Goal: Task Accomplishment & Management: Manage account settings

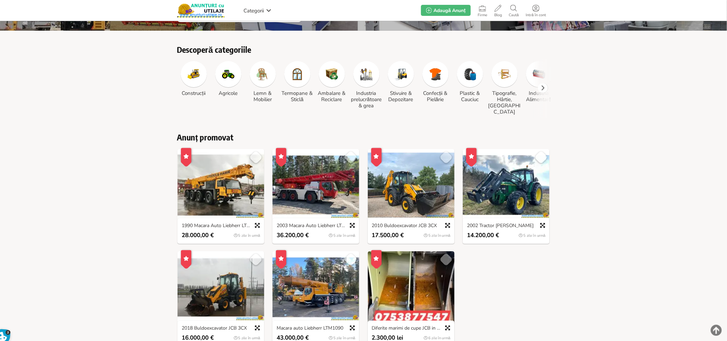
scroll to position [153, 0]
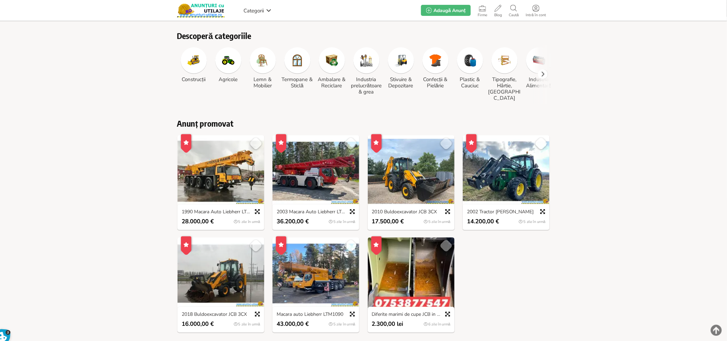
click at [216, 164] on img at bounding box center [220, 171] width 87 height 72
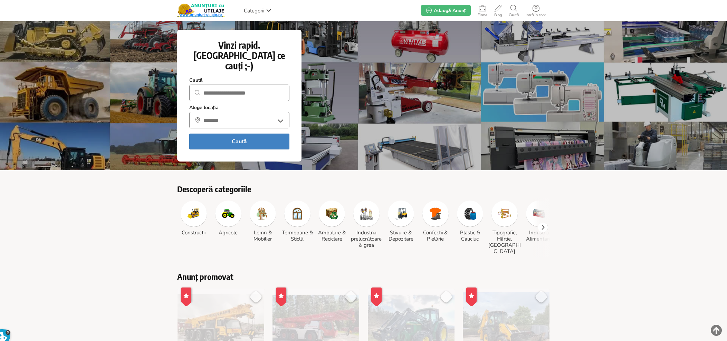
scroll to position [153, 0]
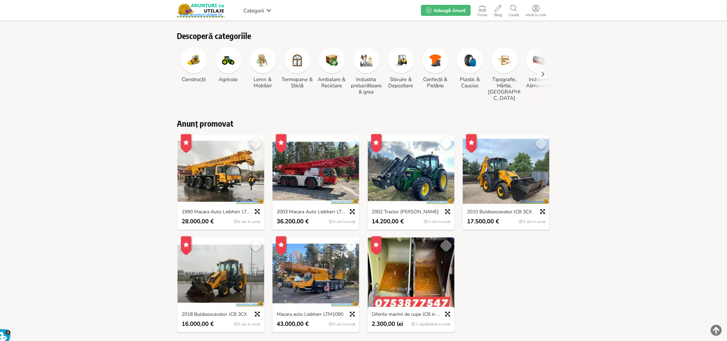
click at [212, 151] on img at bounding box center [220, 171] width 87 height 72
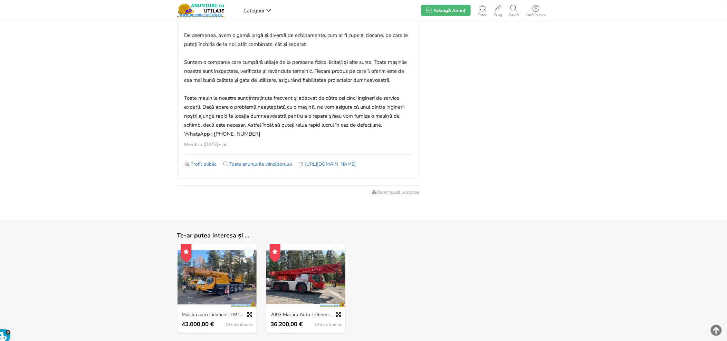
scroll to position [1149, 0]
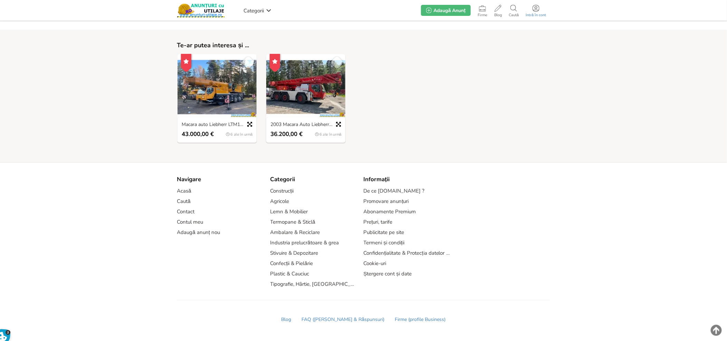
click at [535, 13] on span "Intră în cont" at bounding box center [535, 15] width 27 height 4
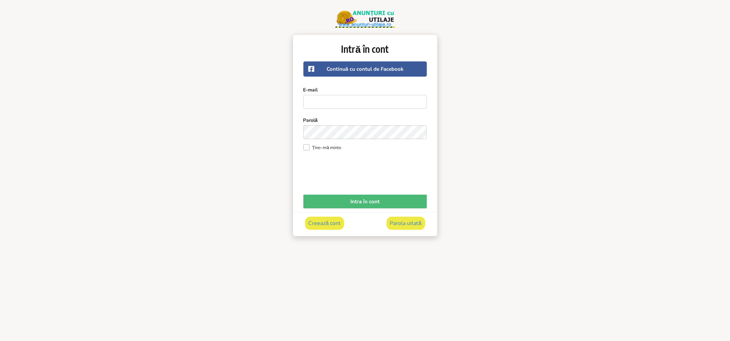
click at [370, 67] on span "Continuă cu contul de Facebook" at bounding box center [365, 69] width 77 height 7
click at [379, 264] on html "Categorii Intră în cont Caută Adaugă Anunț Blog Firme Adaugă Anunț Construcții …" at bounding box center [365, 132] width 730 height 264
